Goal: Transaction & Acquisition: Book appointment/travel/reservation

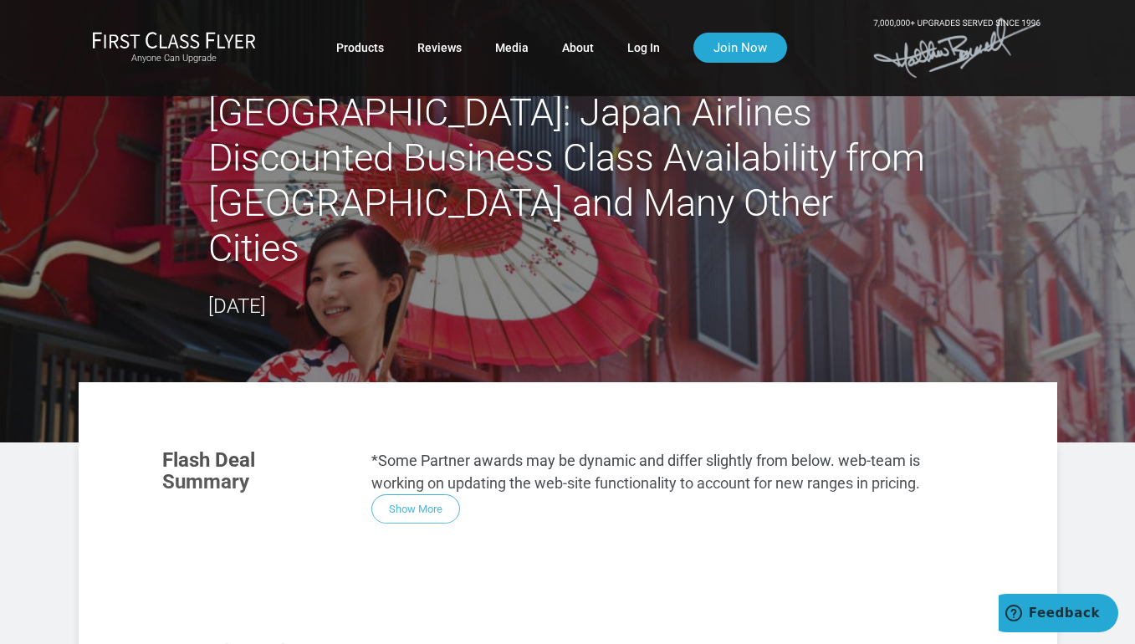
click at [640, 48] on link "Log In" at bounding box center [643, 48] width 33 height 30
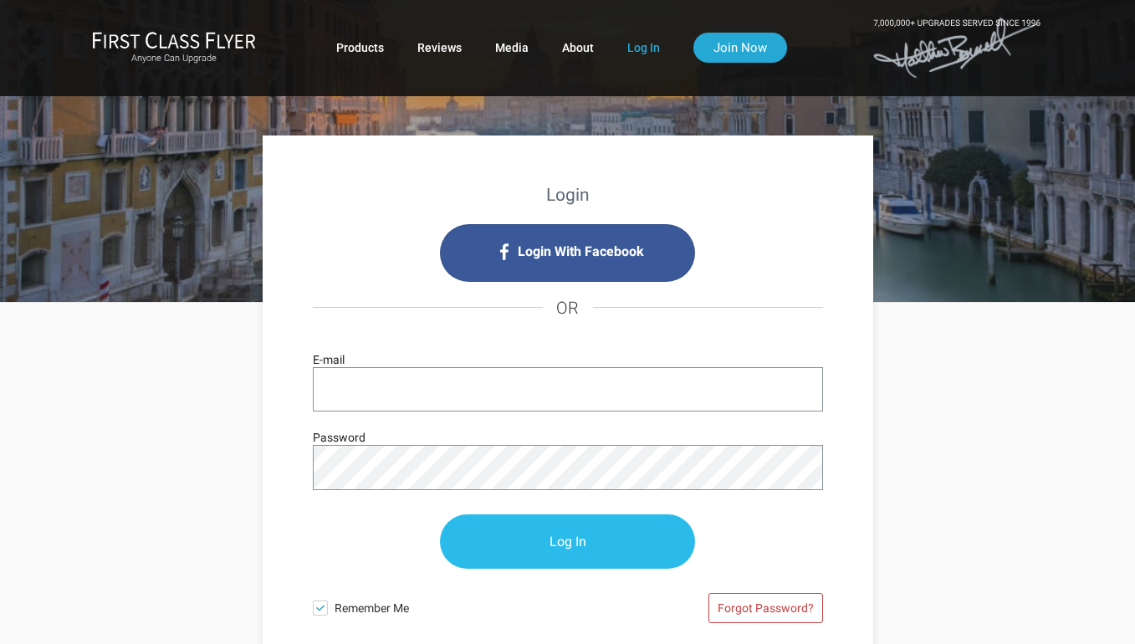
type input "[EMAIL_ADDRESS][DOMAIN_NAME]"
click at [577, 544] on input "Log In" at bounding box center [567, 542] width 255 height 54
click at [563, 543] on input "Log In" at bounding box center [567, 542] width 255 height 54
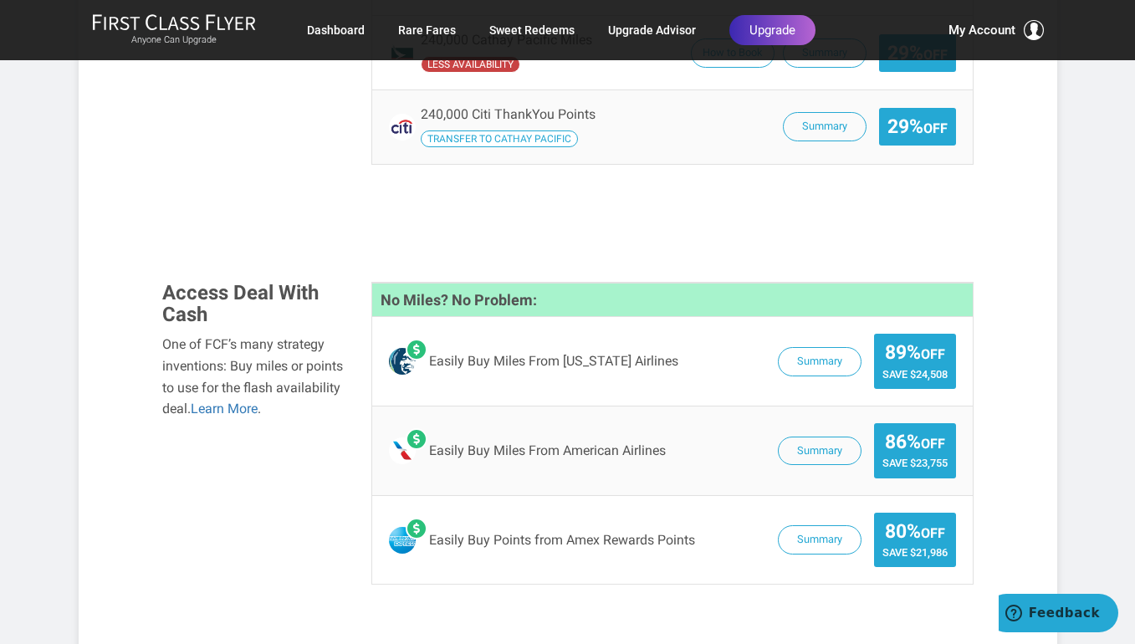
scroll to position [1756, 0]
